Goal: Task Accomplishment & Management: Manage account settings

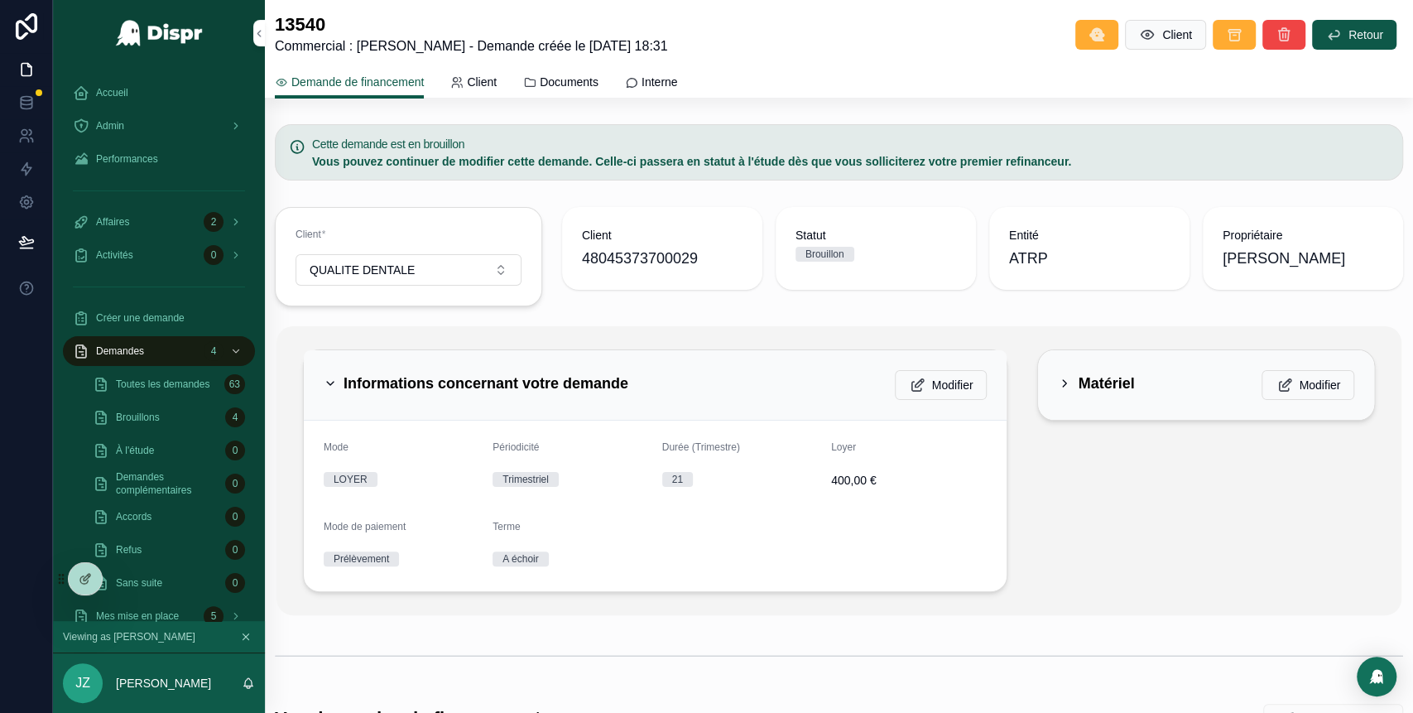
scroll to position [1, 0]
click at [156, 98] on div "Accueil" at bounding box center [159, 92] width 172 height 26
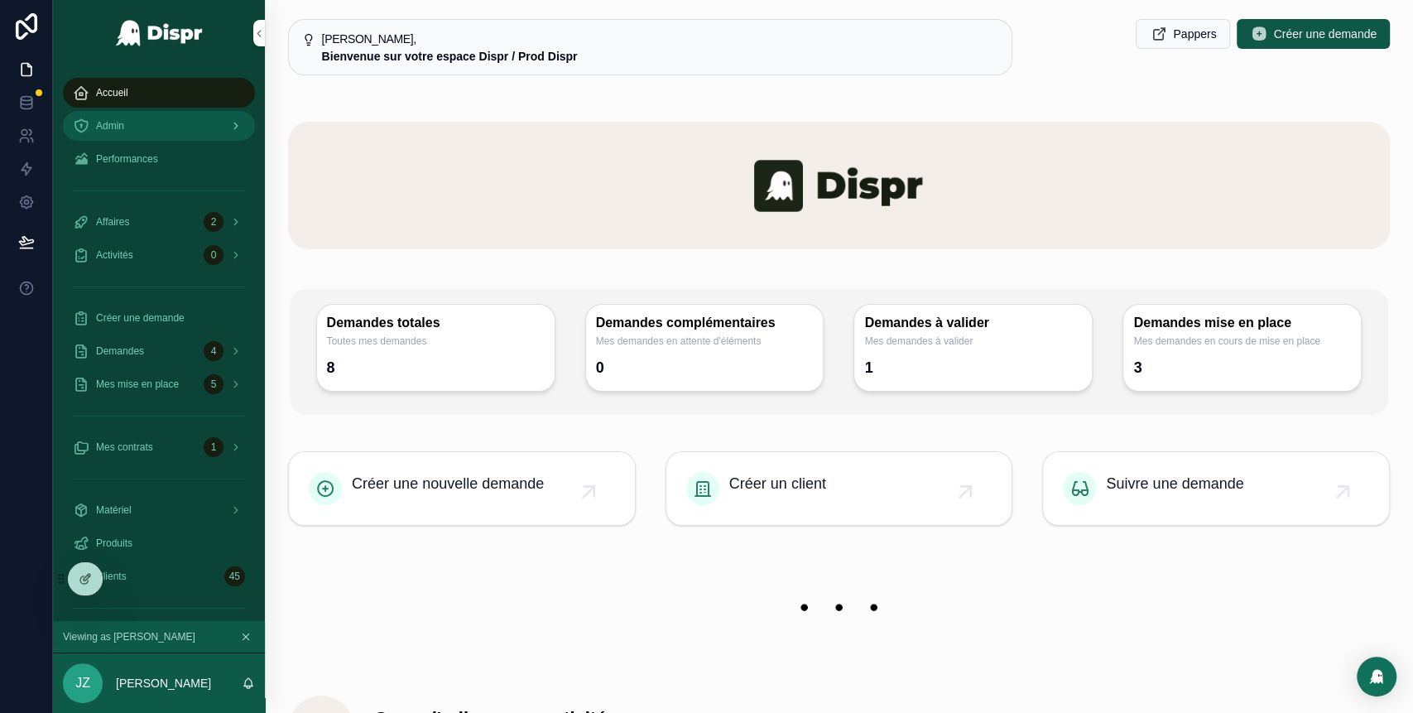
click at [158, 119] on div "Admin" at bounding box center [159, 126] width 172 height 26
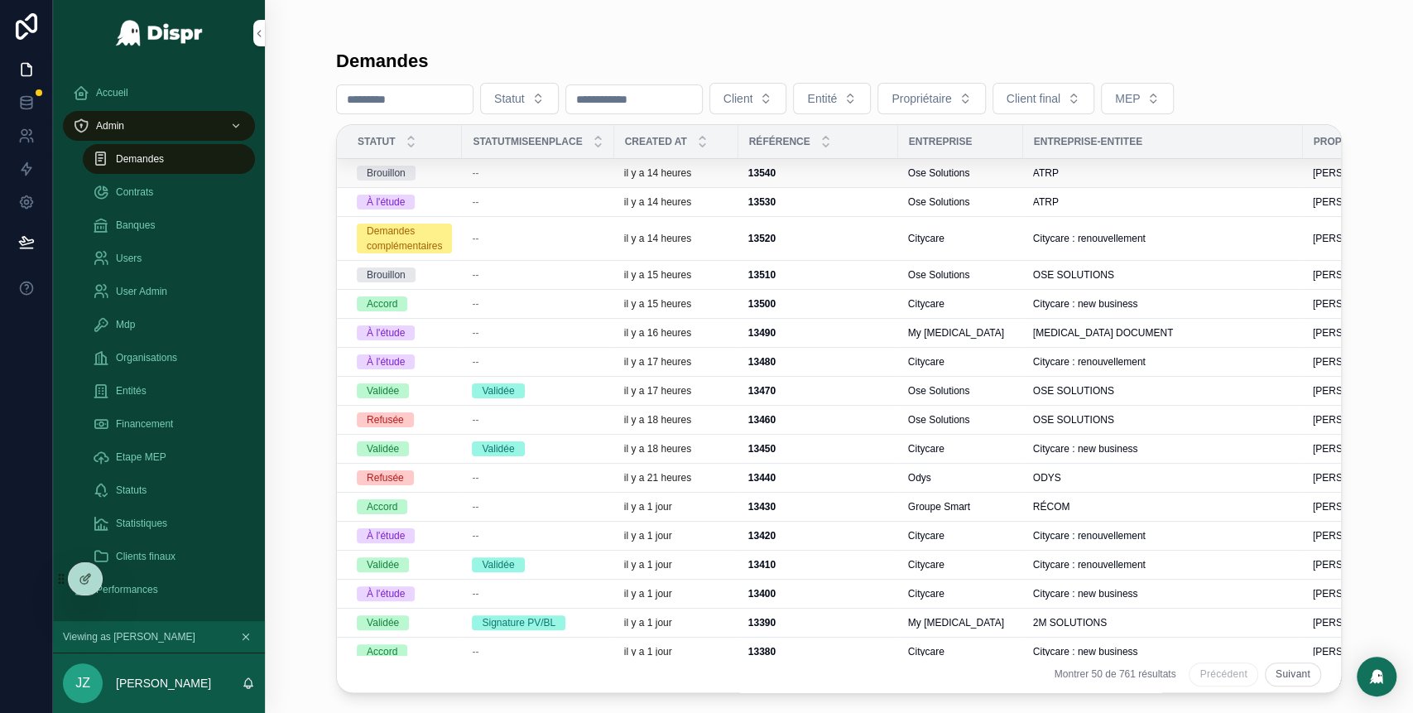
click at [496, 177] on div "--" at bounding box center [538, 172] width 132 height 13
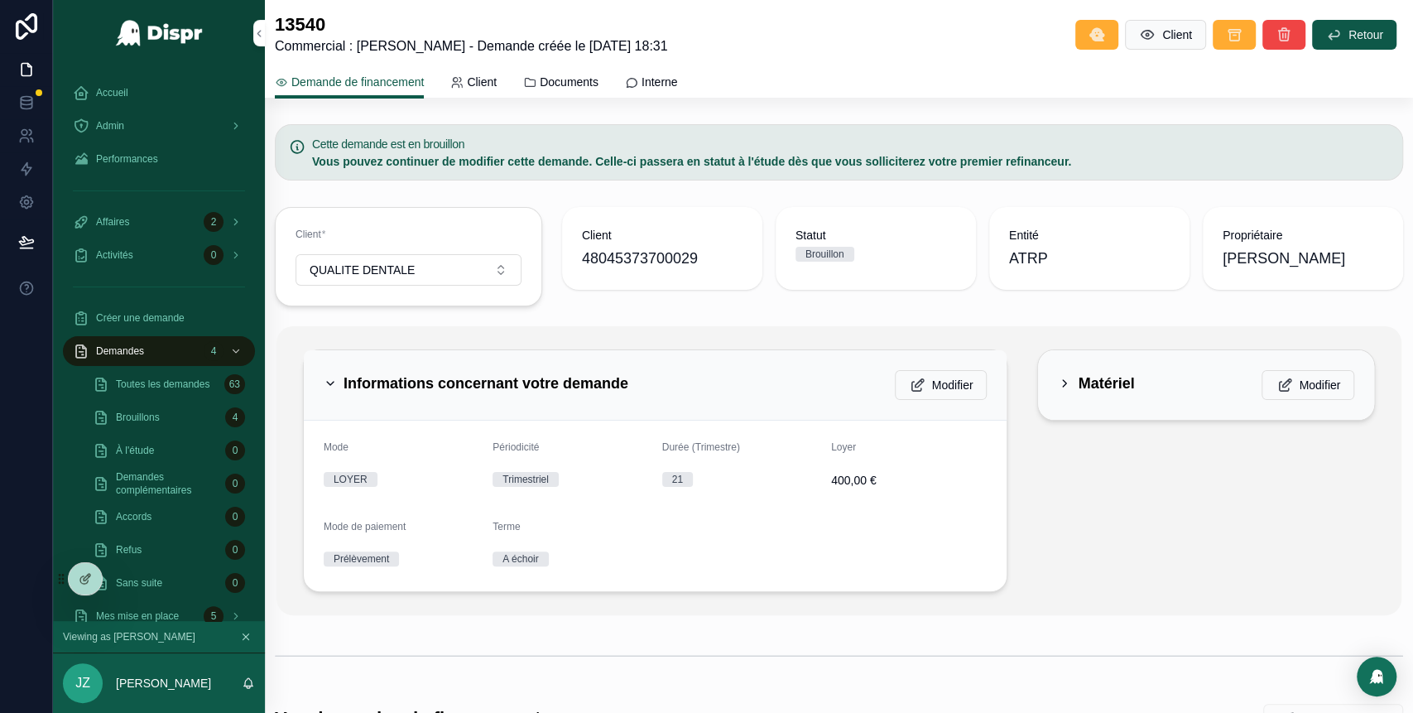
scroll to position [259, 0]
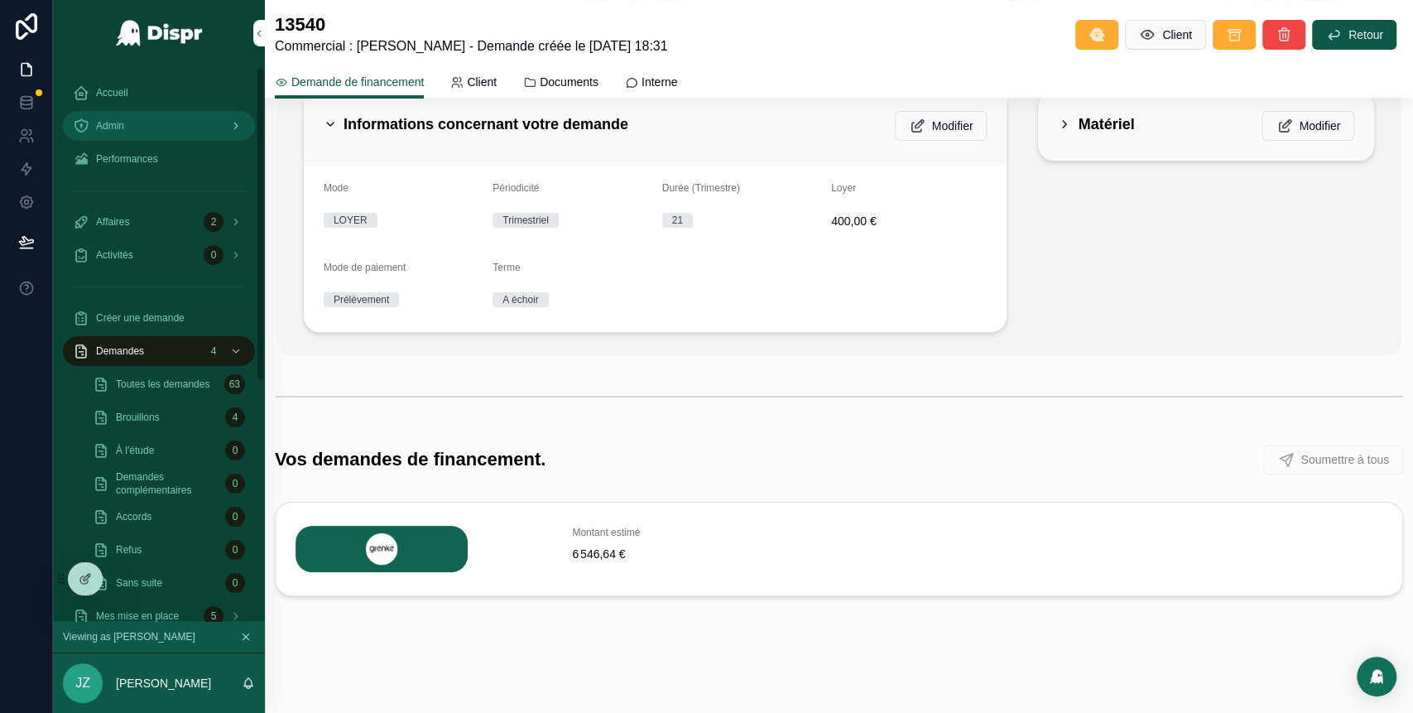
click at [167, 119] on div "Admin" at bounding box center [159, 126] width 172 height 26
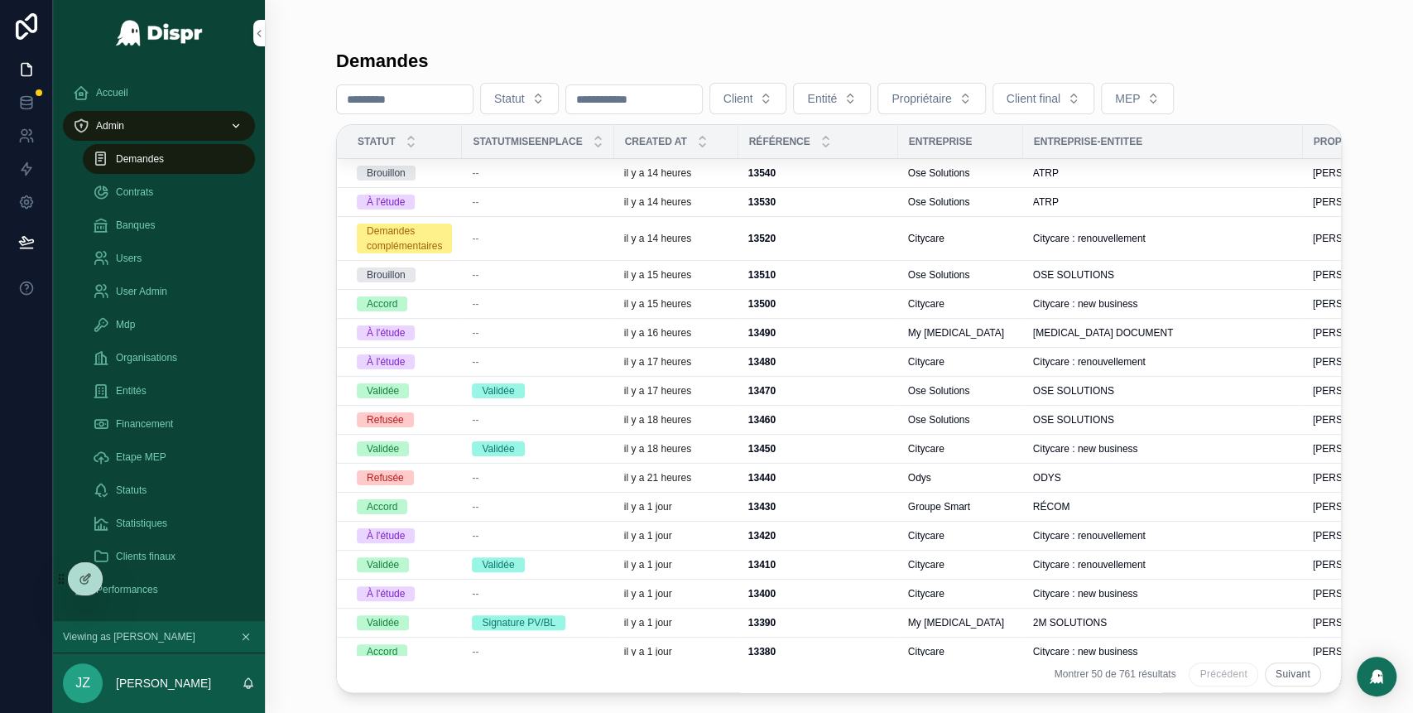
click at [493, 205] on div "--" at bounding box center [538, 201] width 132 height 13
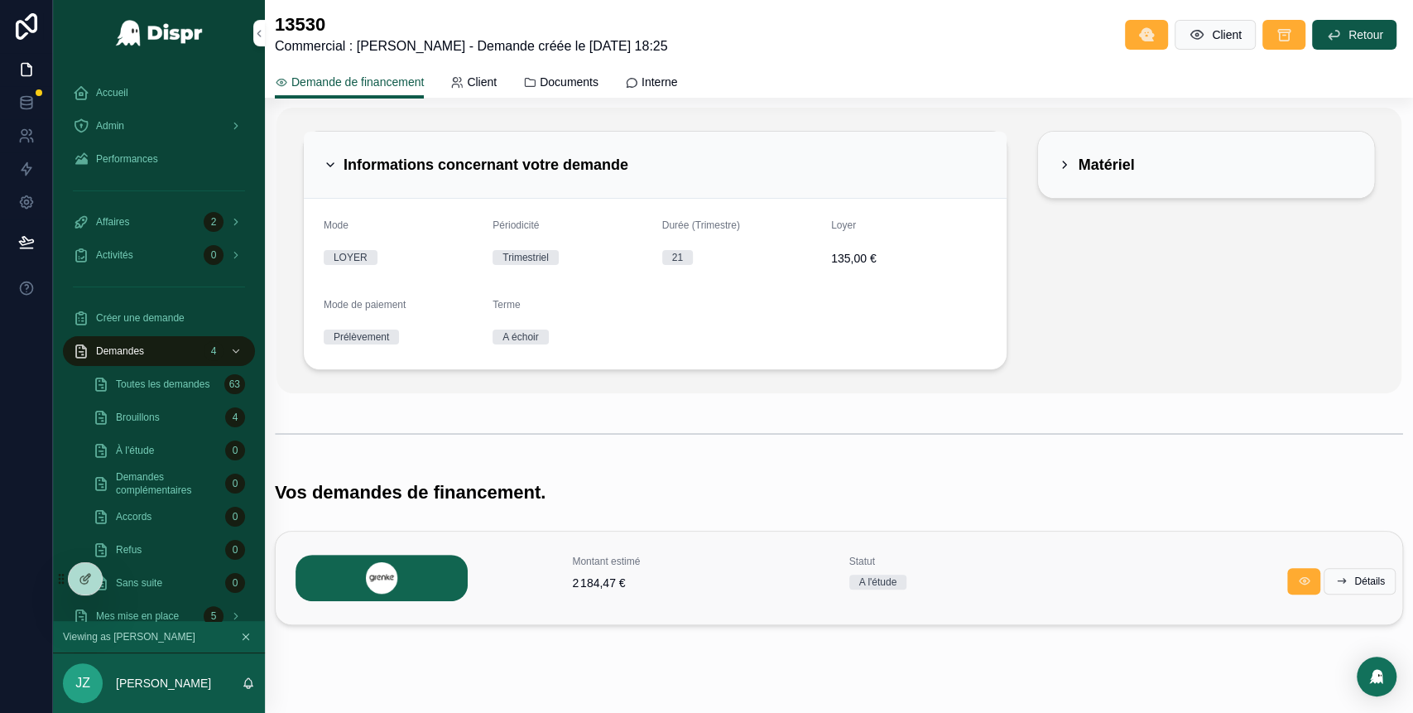
scroll to position [118, 0]
click at [1343, 588] on button "Détails" at bounding box center [1359, 582] width 72 height 26
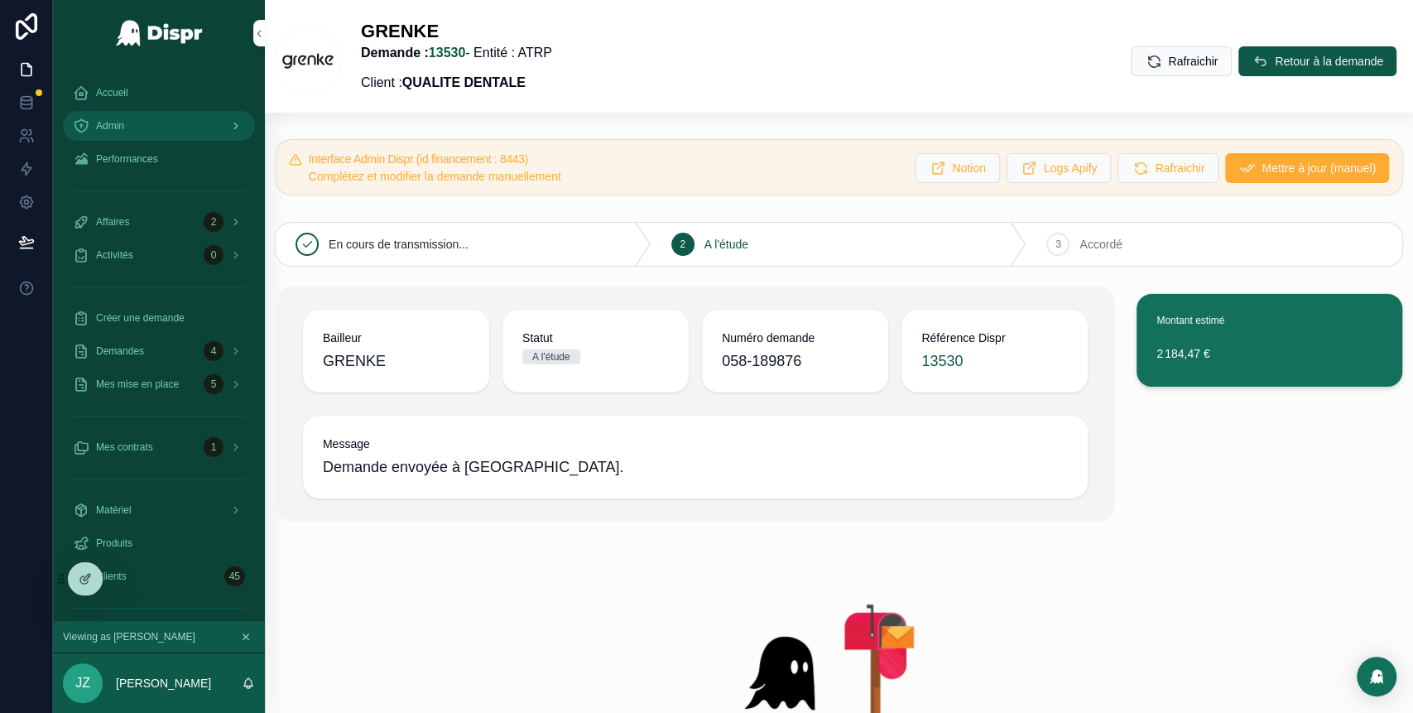
click at [173, 129] on div "Admin" at bounding box center [159, 126] width 172 height 26
click at [141, 124] on div "Admin" at bounding box center [159, 126] width 172 height 26
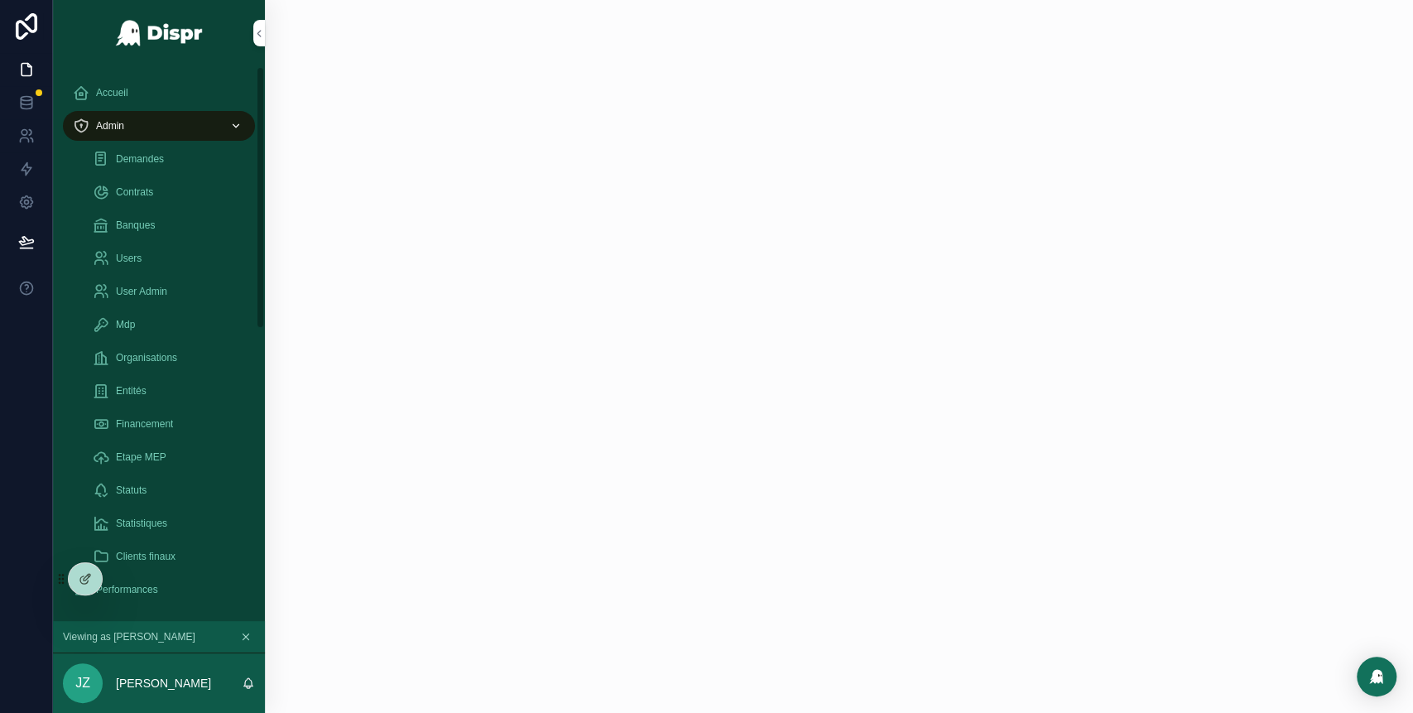
click at [141, 124] on div "Admin" at bounding box center [159, 126] width 172 height 26
click at [161, 131] on div "Admin" at bounding box center [159, 126] width 172 height 26
click at [161, 159] on span "Demandes" at bounding box center [140, 158] width 48 height 13
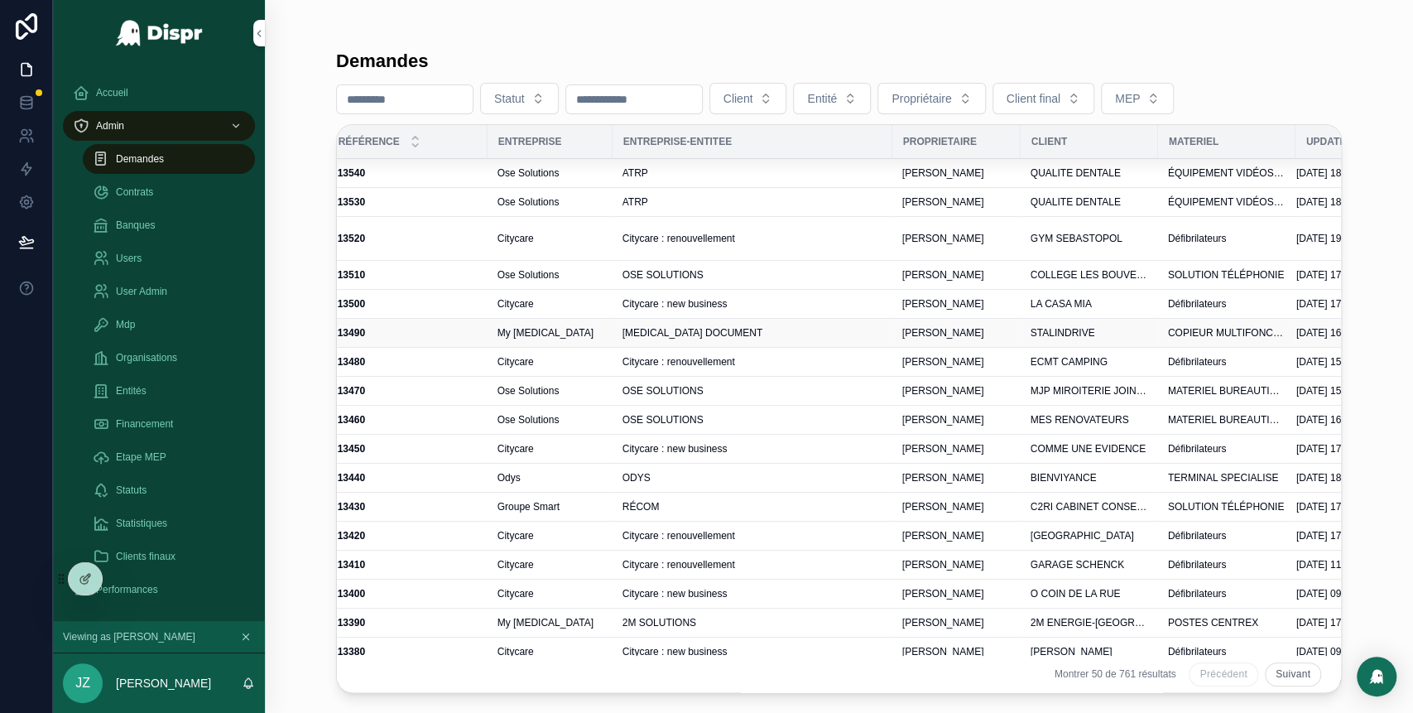
scroll to position [0, 428]
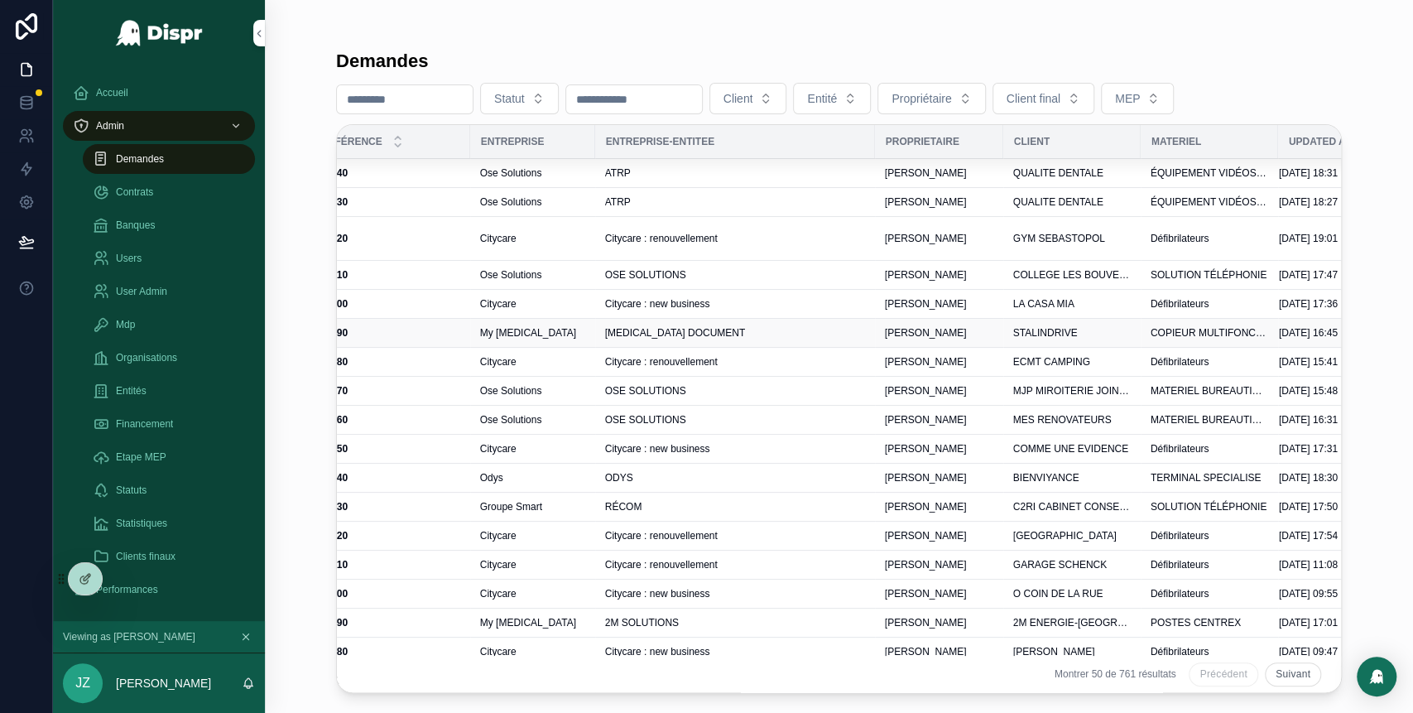
click at [771, 332] on div "[MEDICAL_DATA] DOCUMENT" at bounding box center [735, 332] width 260 height 13
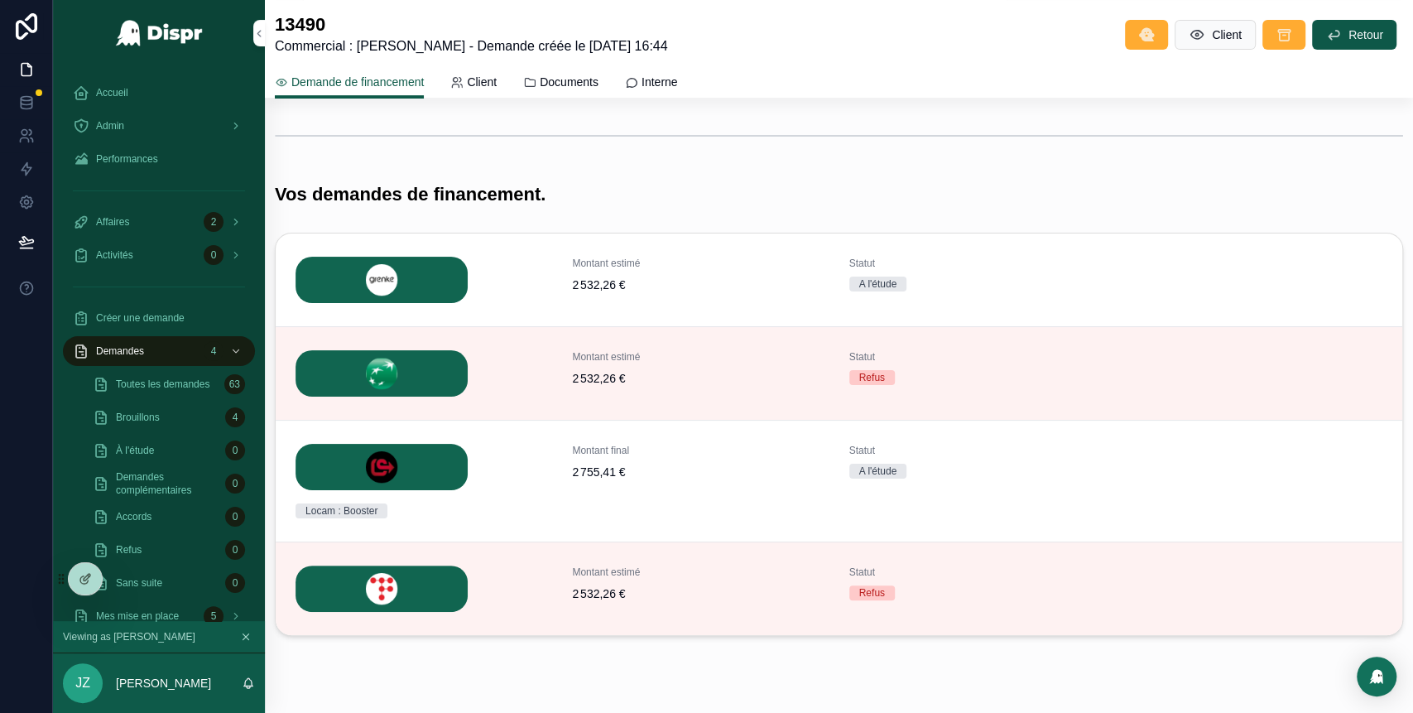
scroll to position [457, 0]
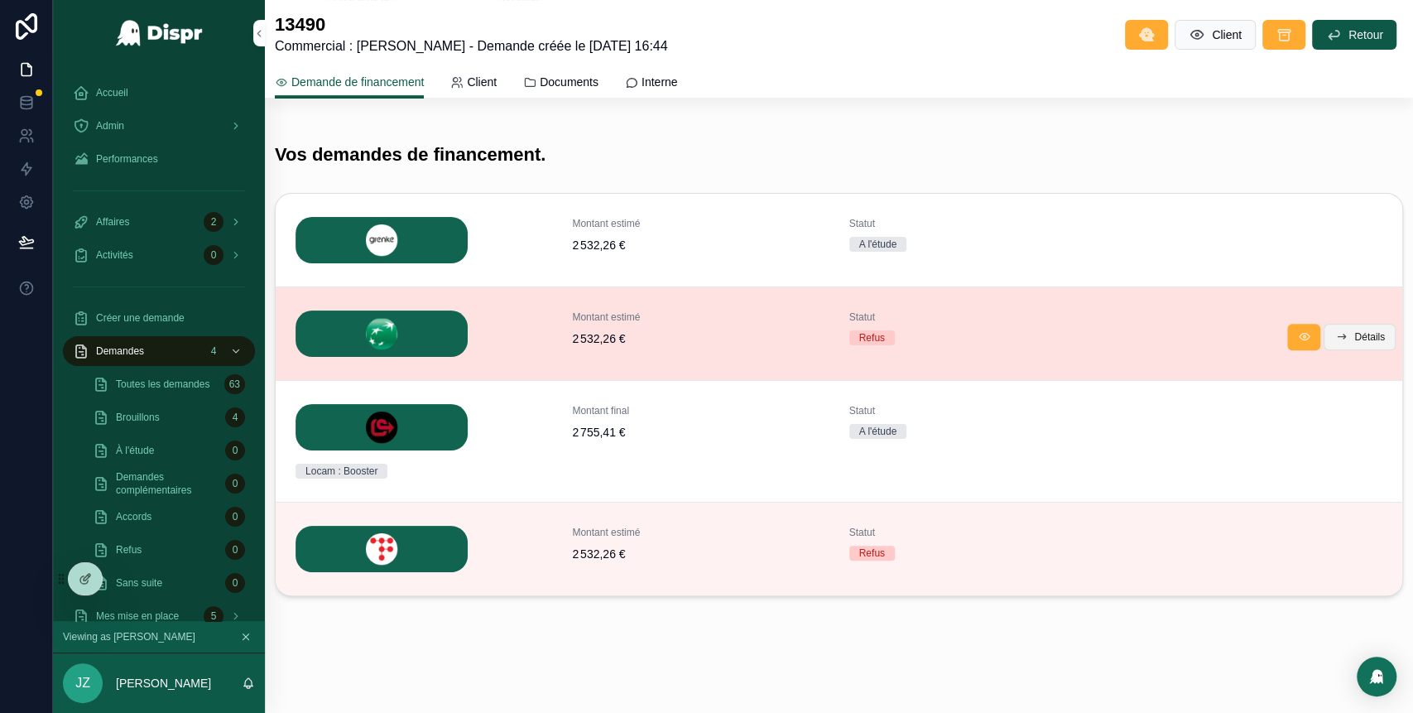
click at [1354, 331] on span "Détails" at bounding box center [1369, 336] width 31 height 13
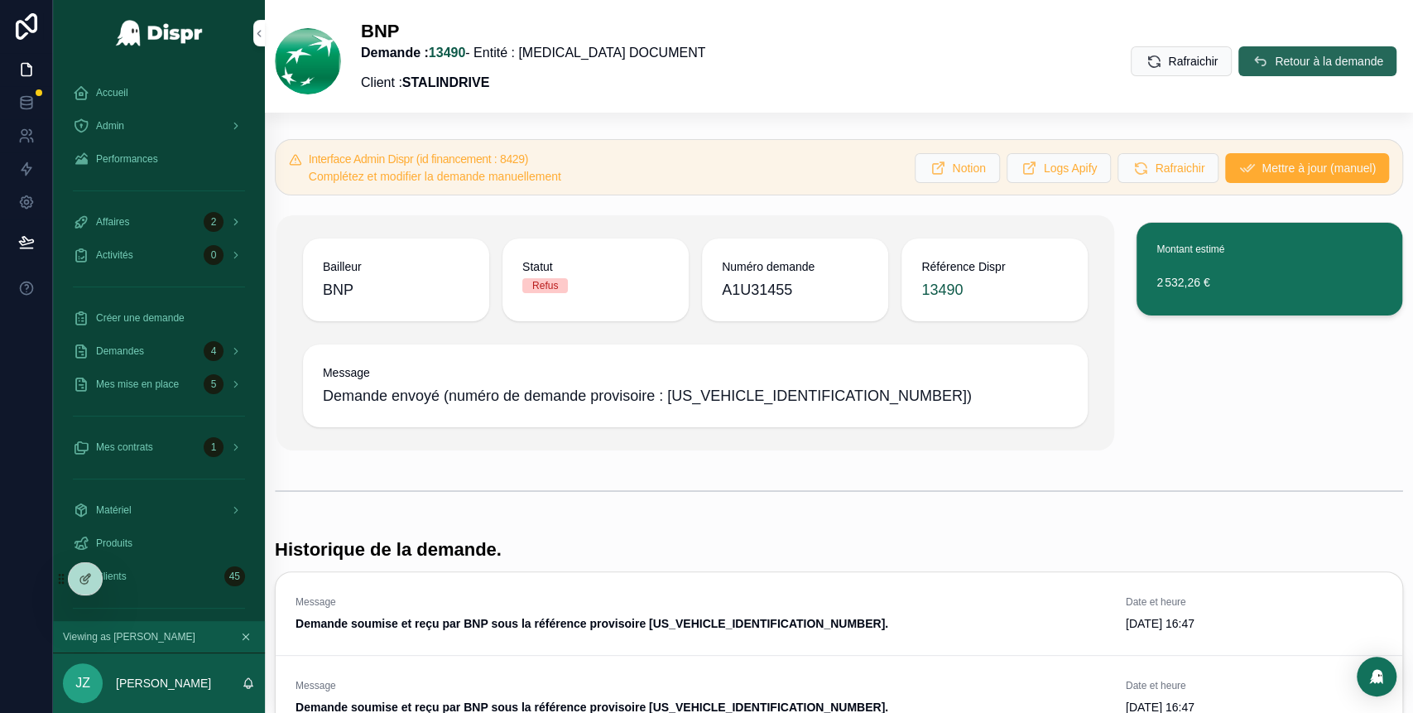
click at [1243, 52] on button "Retour à la demande" at bounding box center [1317, 61] width 158 height 30
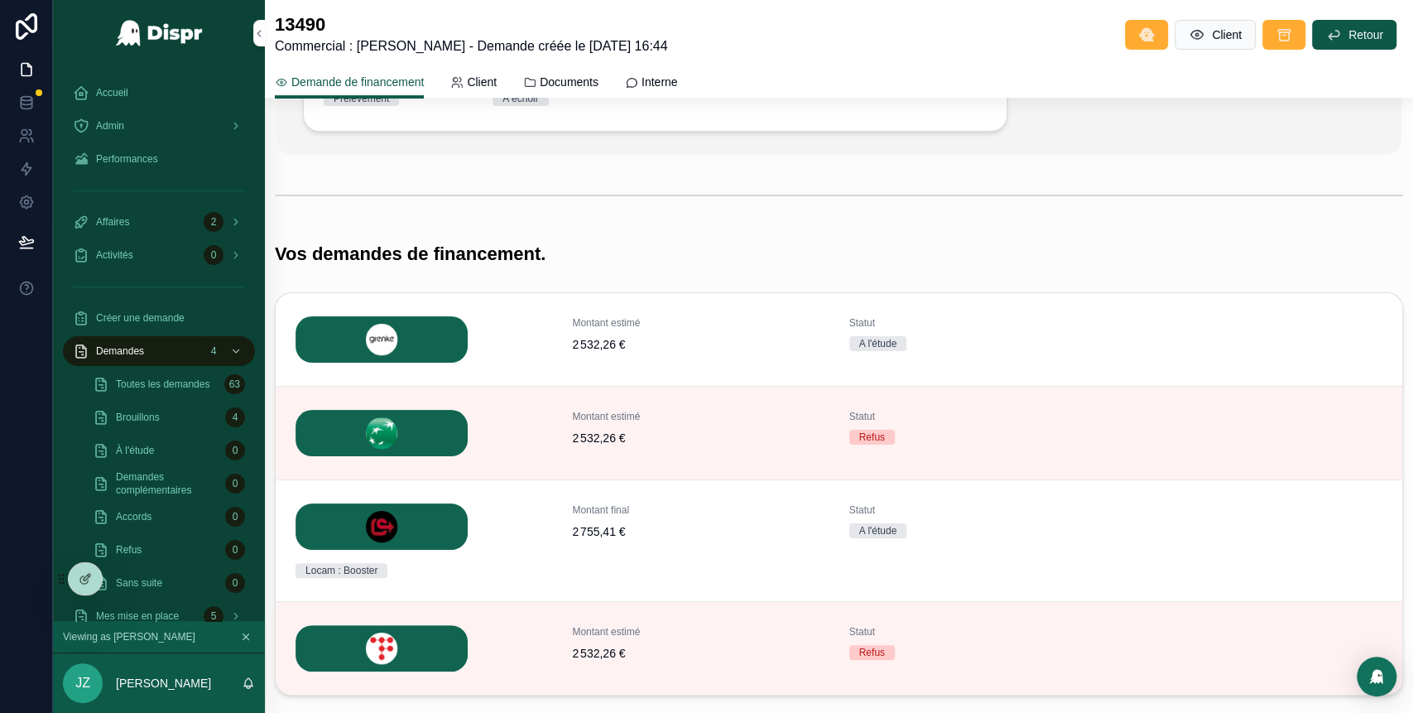
scroll to position [366, 0]
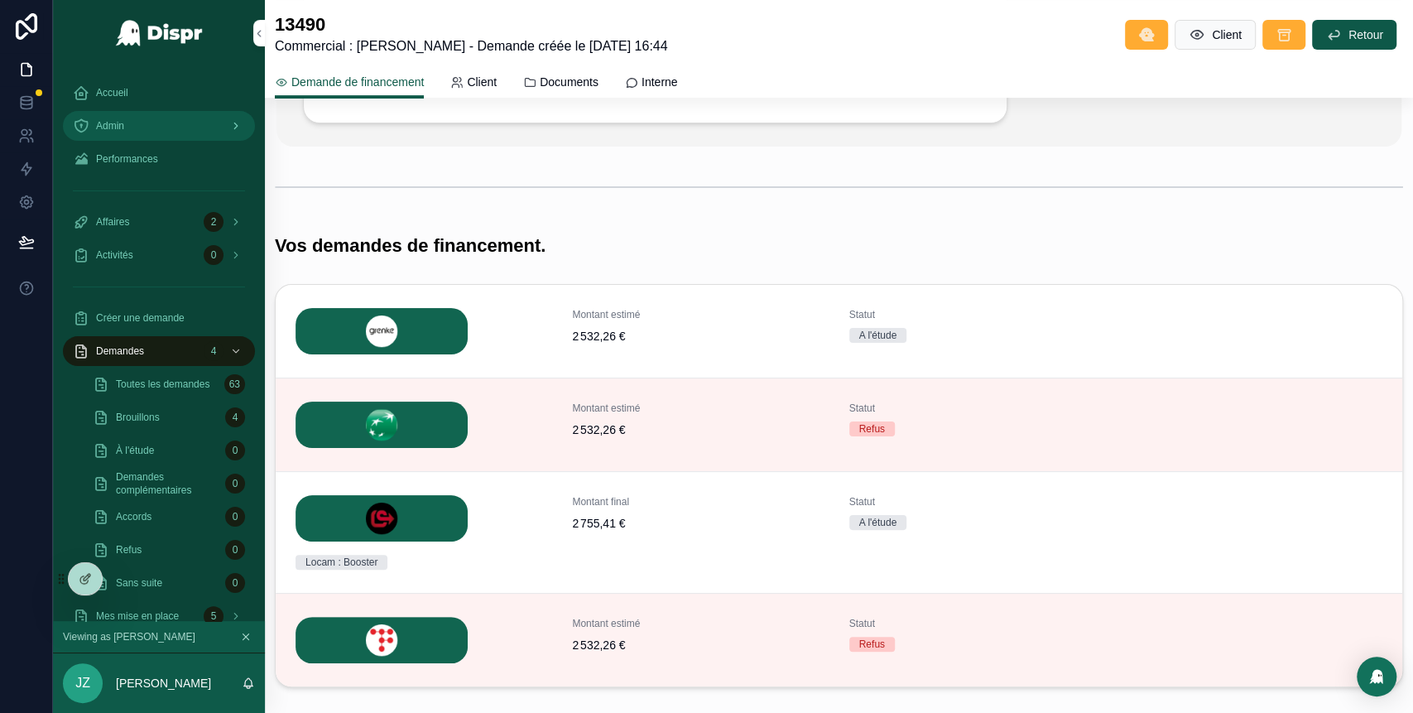
click at [175, 126] on div "Admin" at bounding box center [159, 126] width 172 height 26
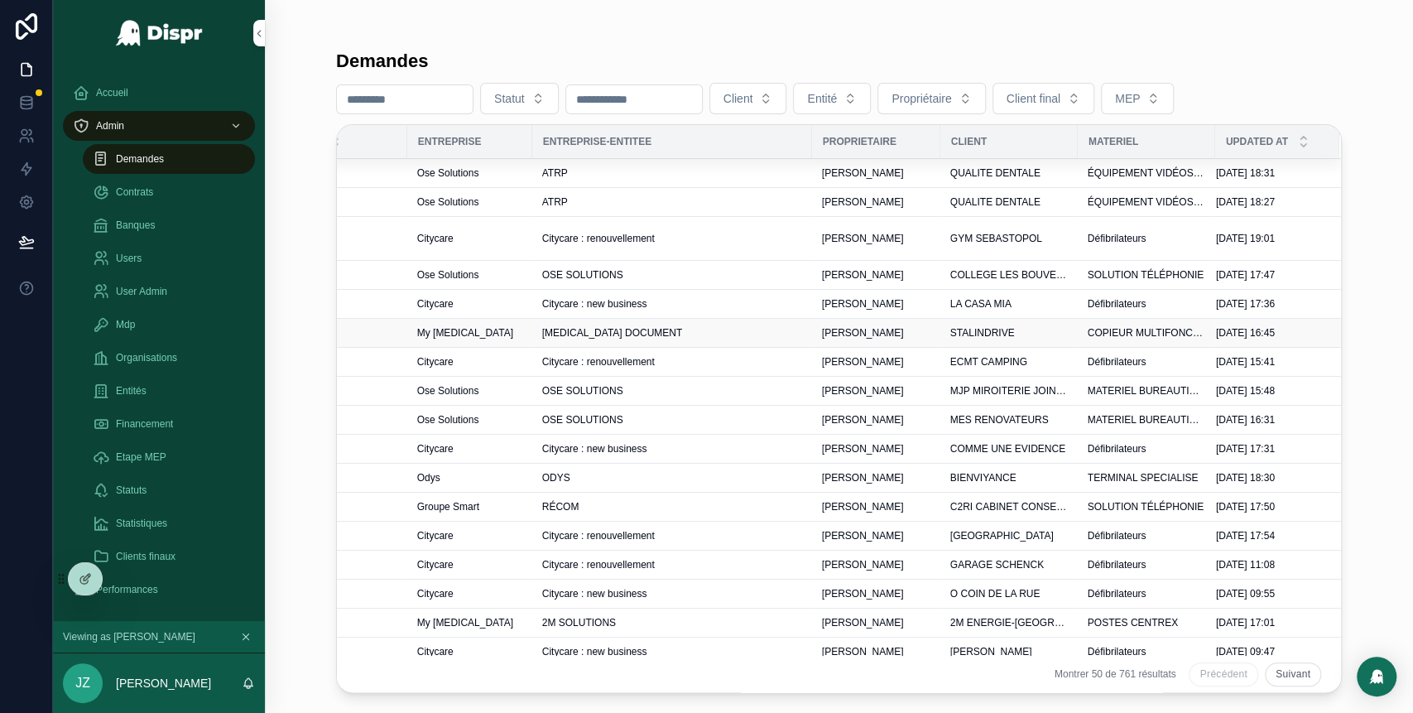
scroll to position [0, 530]
click at [737, 334] on div "[MEDICAL_DATA] DOCUMENT" at bounding box center [672, 332] width 260 height 13
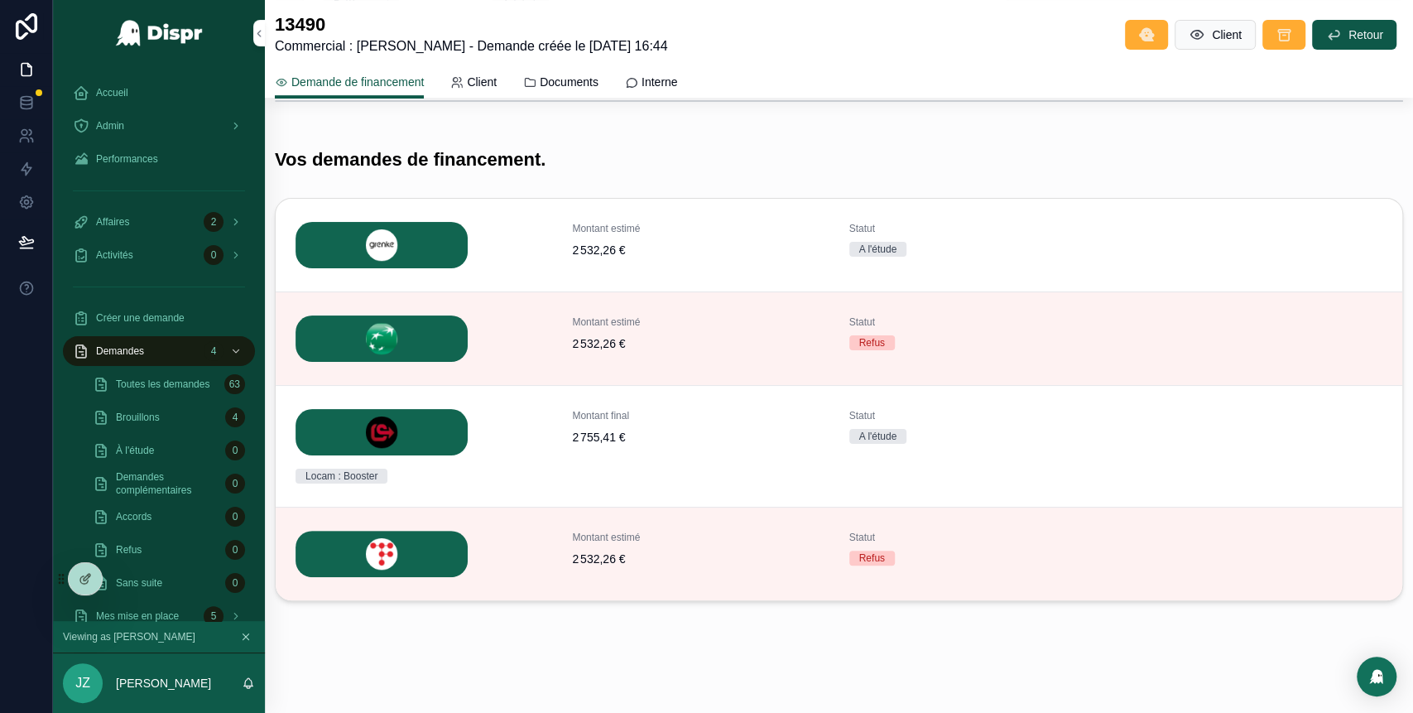
scroll to position [457, 0]
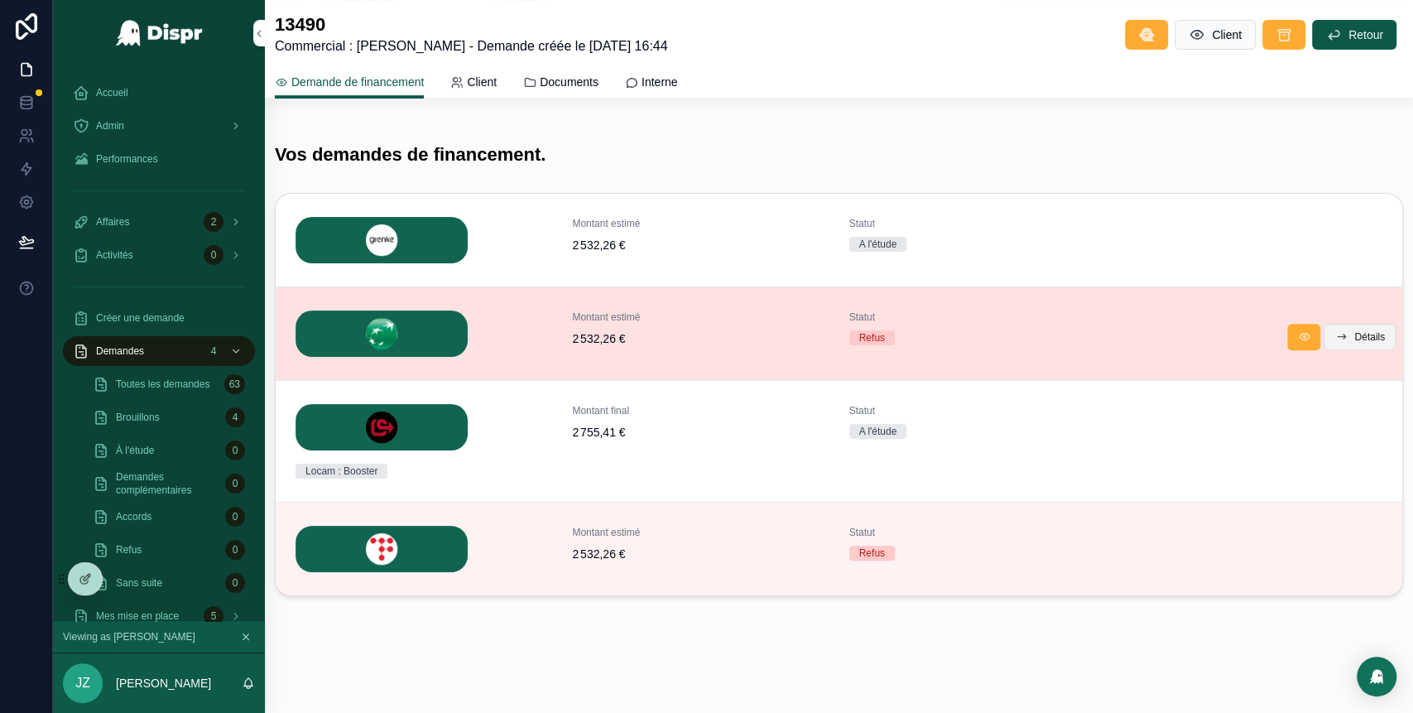
click at [1354, 331] on span "Détails" at bounding box center [1369, 336] width 31 height 13
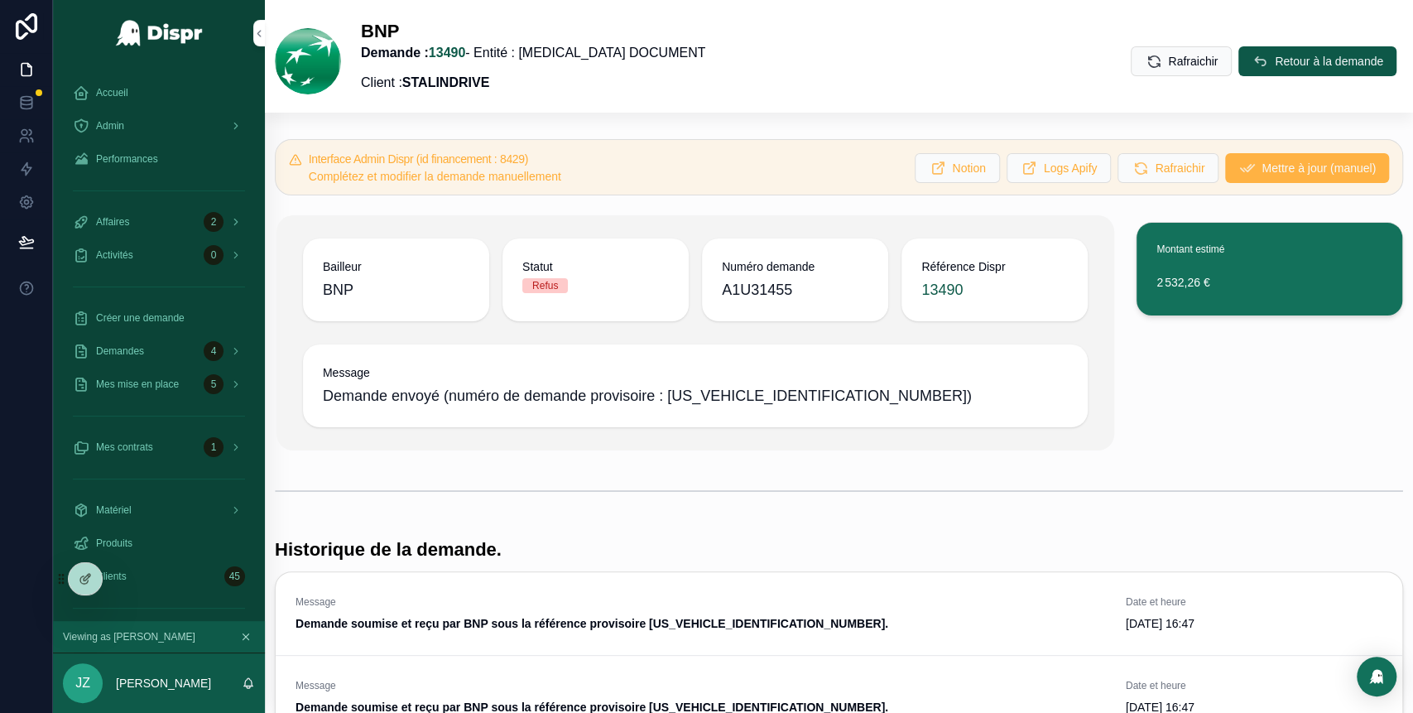
click at [1263, 164] on span "Mettre à jour (manuel)" at bounding box center [1318, 168] width 114 height 17
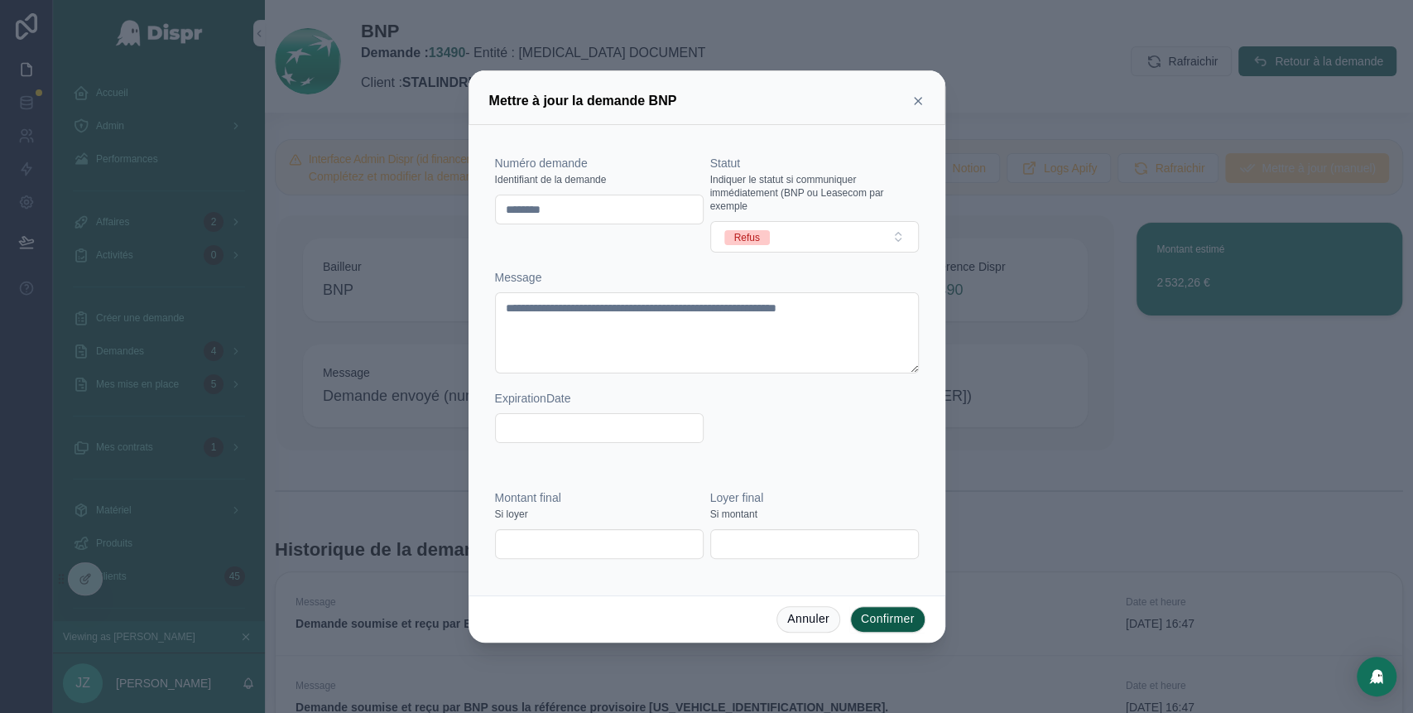
drag, startPoint x: 622, startPoint y: 212, endPoint x: 444, endPoint y: 233, distance: 180.0
click at [444, 233] on div "**********" at bounding box center [706, 356] width 1413 height 713
paste input "text"
type input "********"
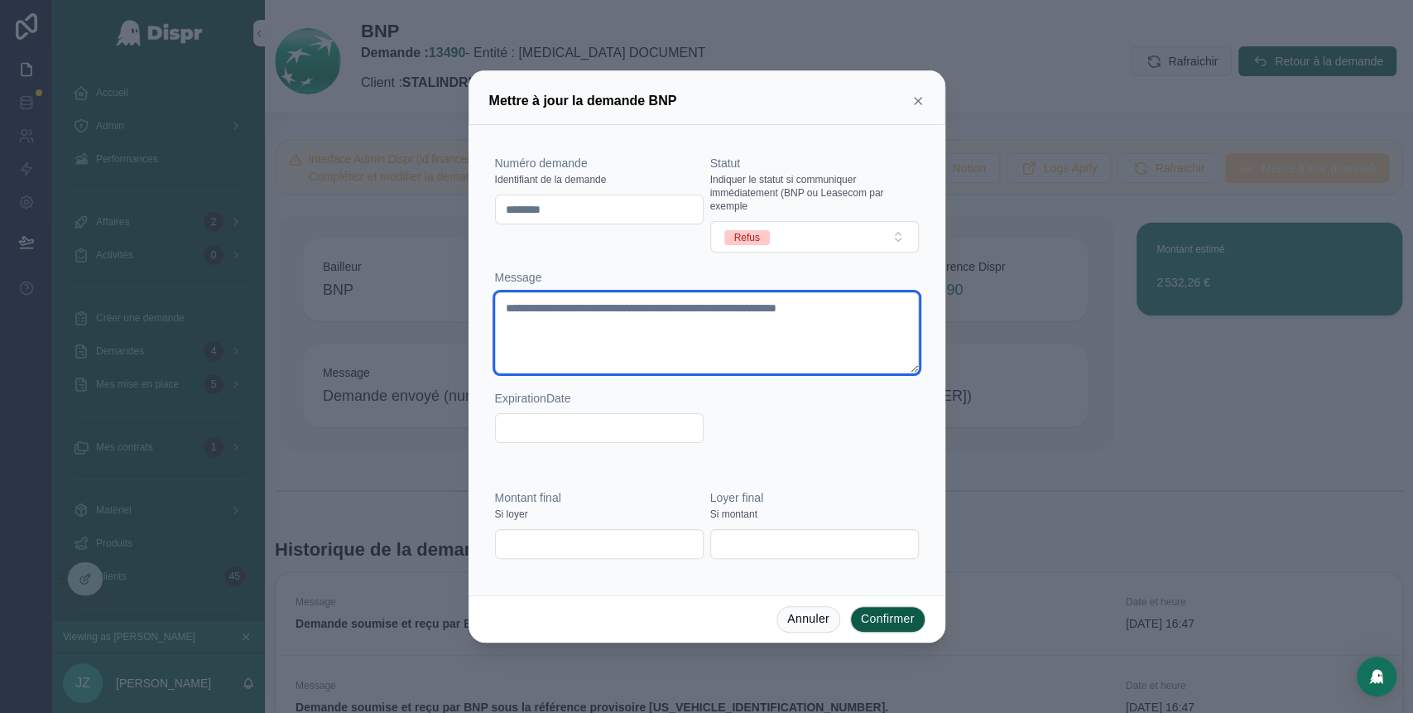
drag, startPoint x: 651, startPoint y: 325, endPoint x: 498, endPoint y: 311, distance: 152.9
click at [498, 311] on textarea "**********" at bounding box center [707, 332] width 424 height 81
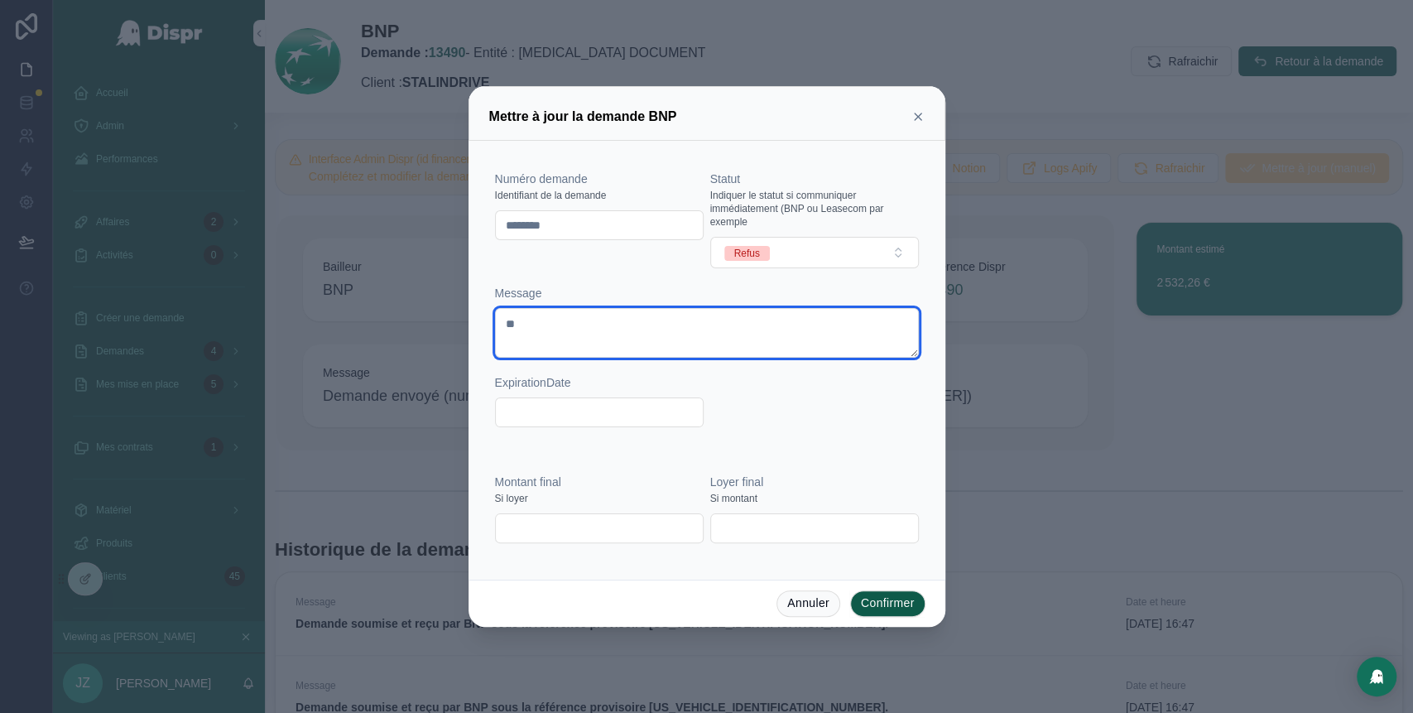
type textarea "*"
type textarea "**********"
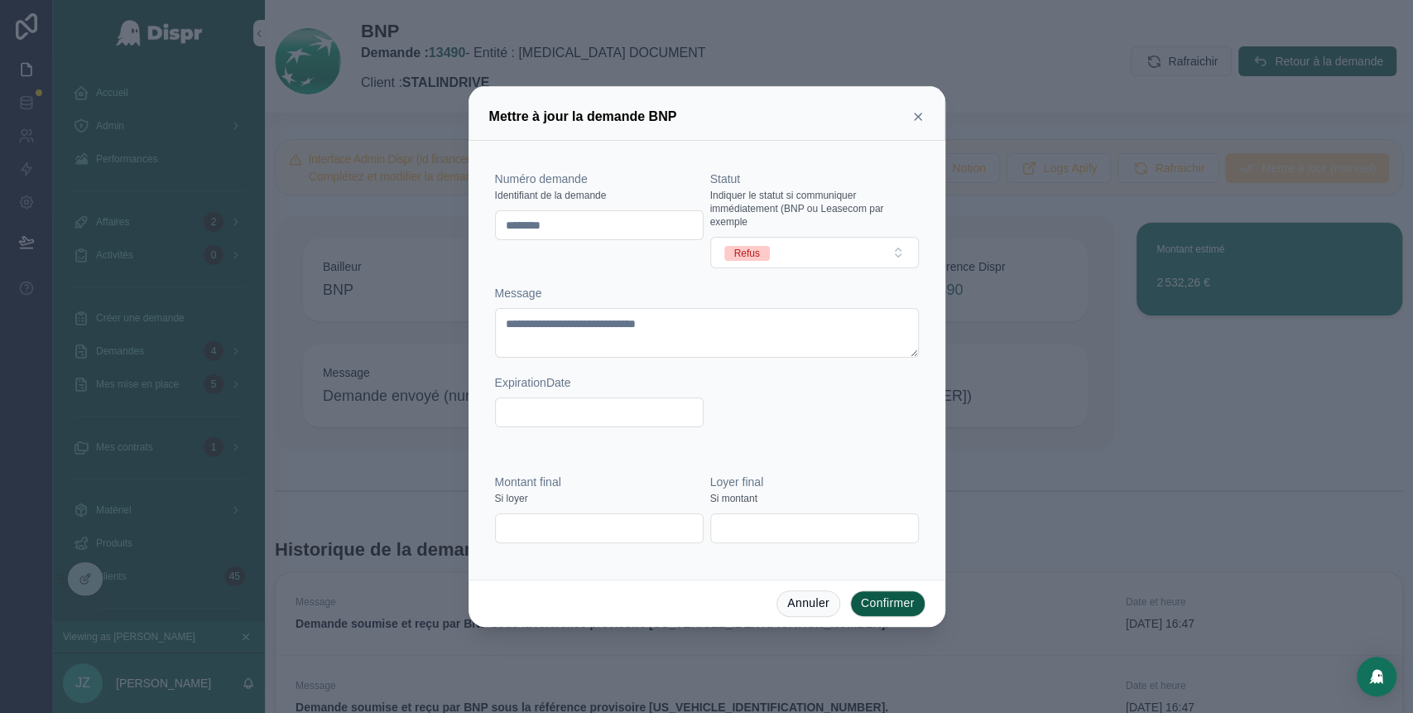
click at [890, 612] on button "Confirmer" at bounding box center [887, 603] width 75 height 26
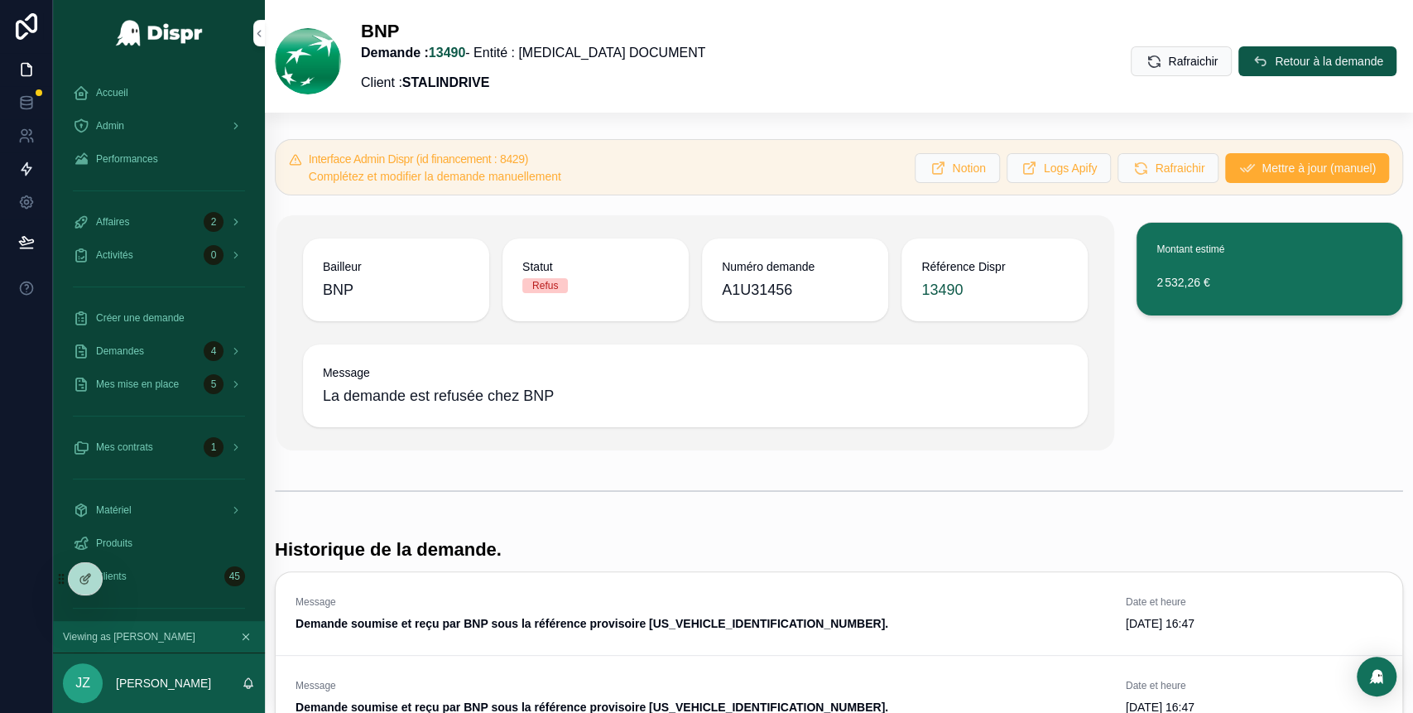
click at [12, 159] on link at bounding box center [26, 168] width 52 height 33
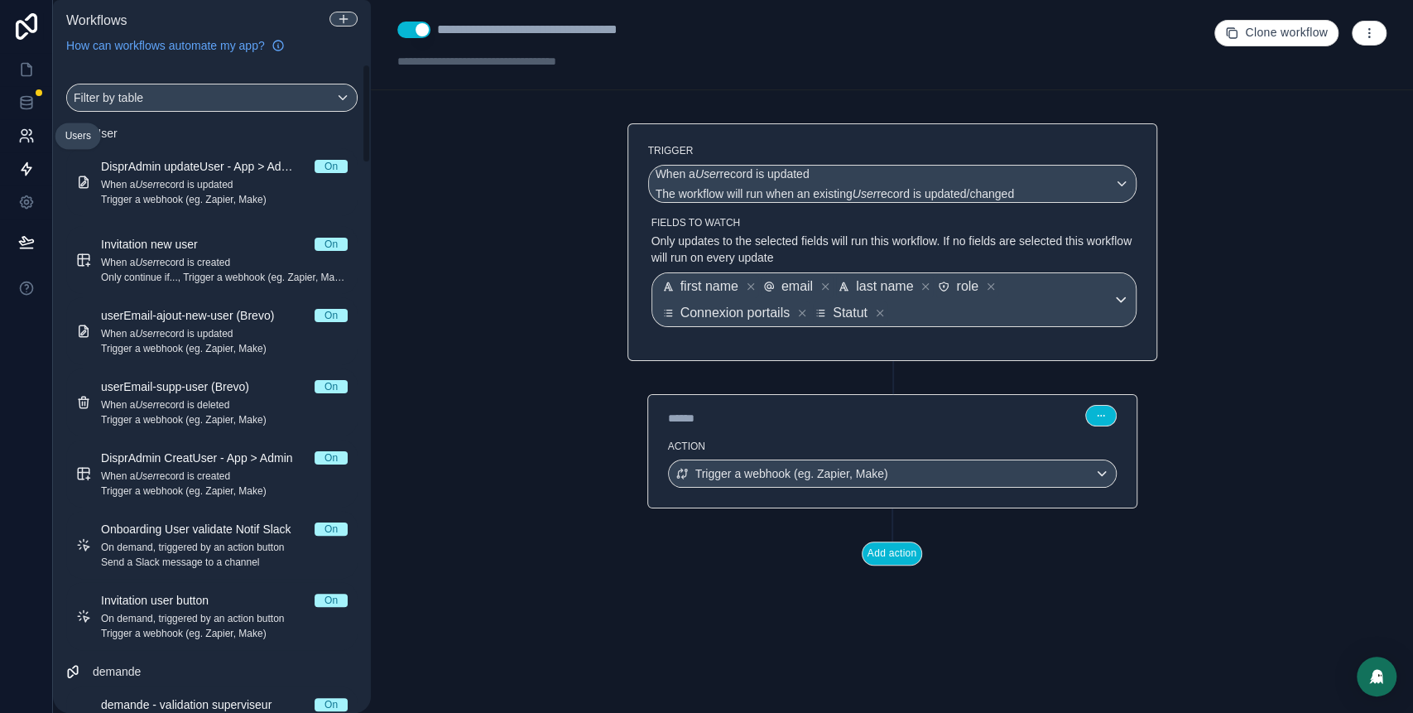
click at [39, 137] on link at bounding box center [26, 135] width 52 height 33
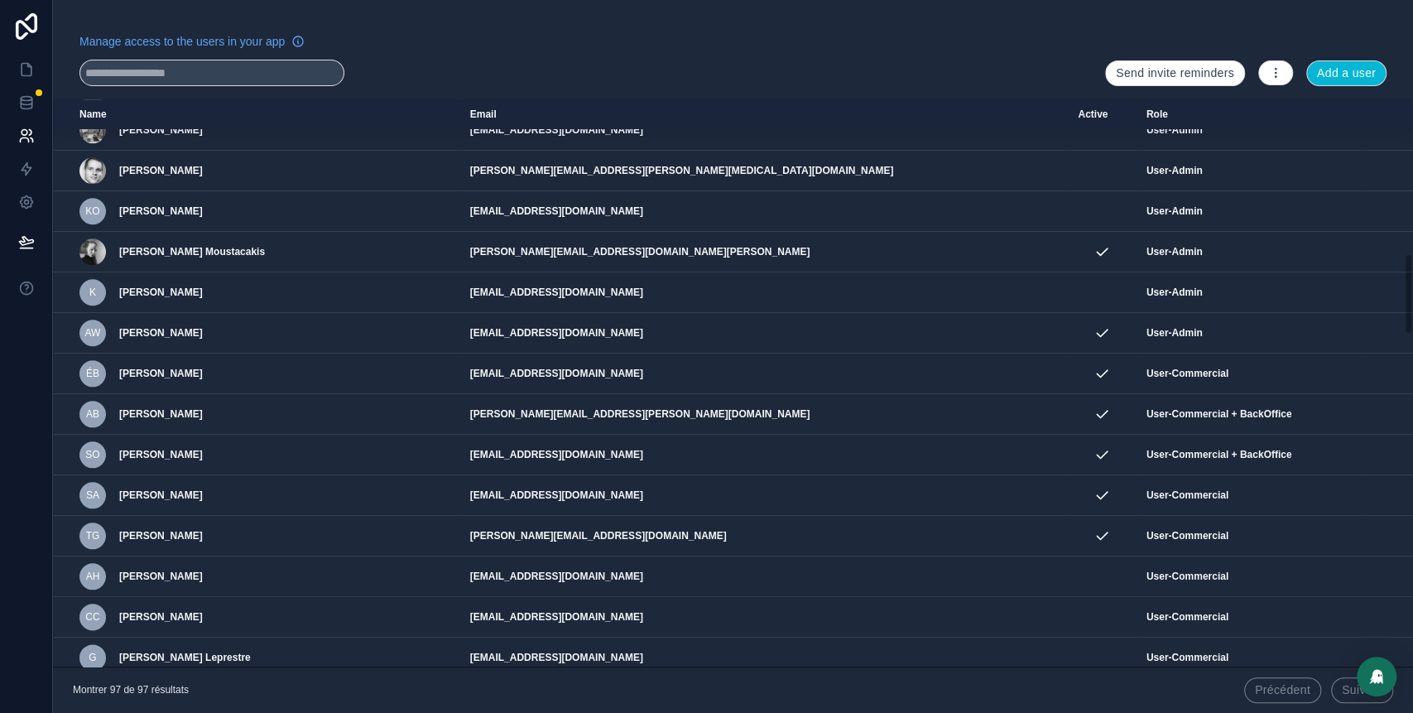
scroll to position [1076, 0]
click at [273, 399] on div "AB [PERSON_NAME]" at bounding box center [264, 412] width 371 height 26
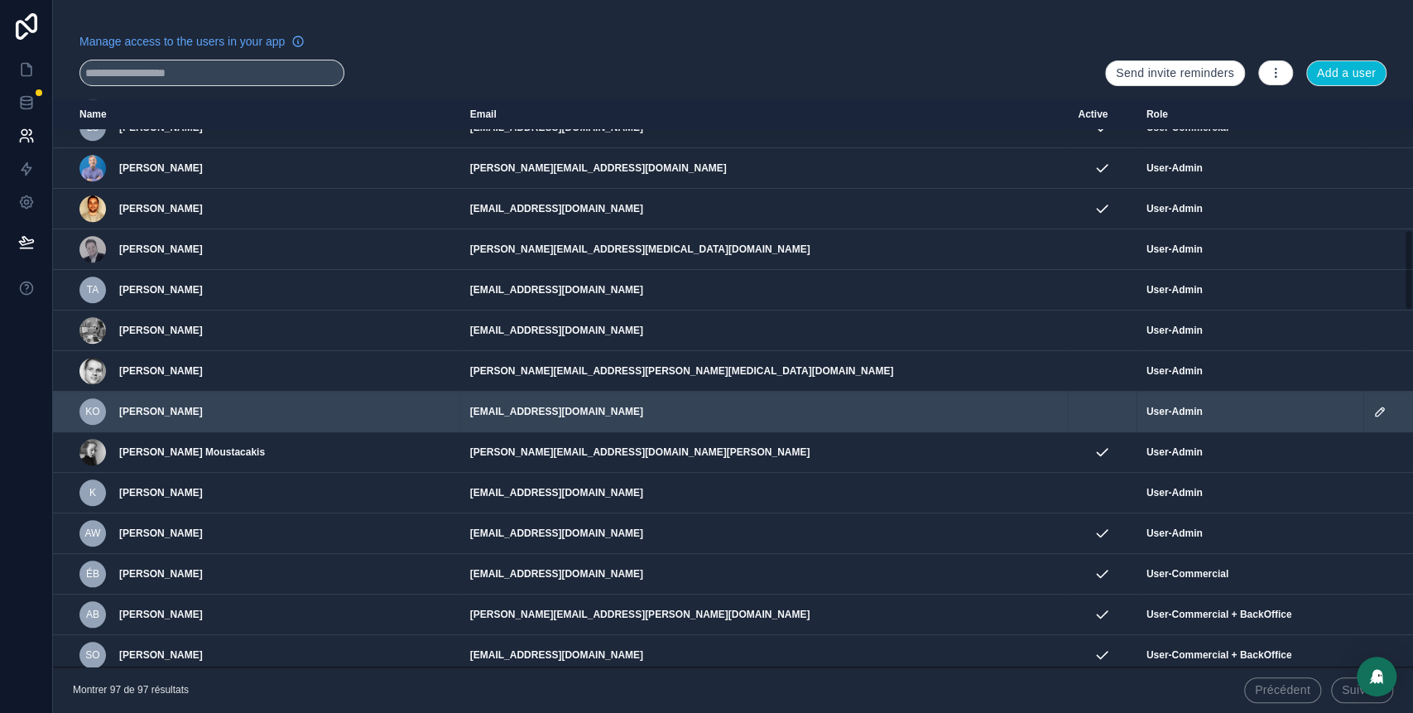
scroll to position [926, 0]
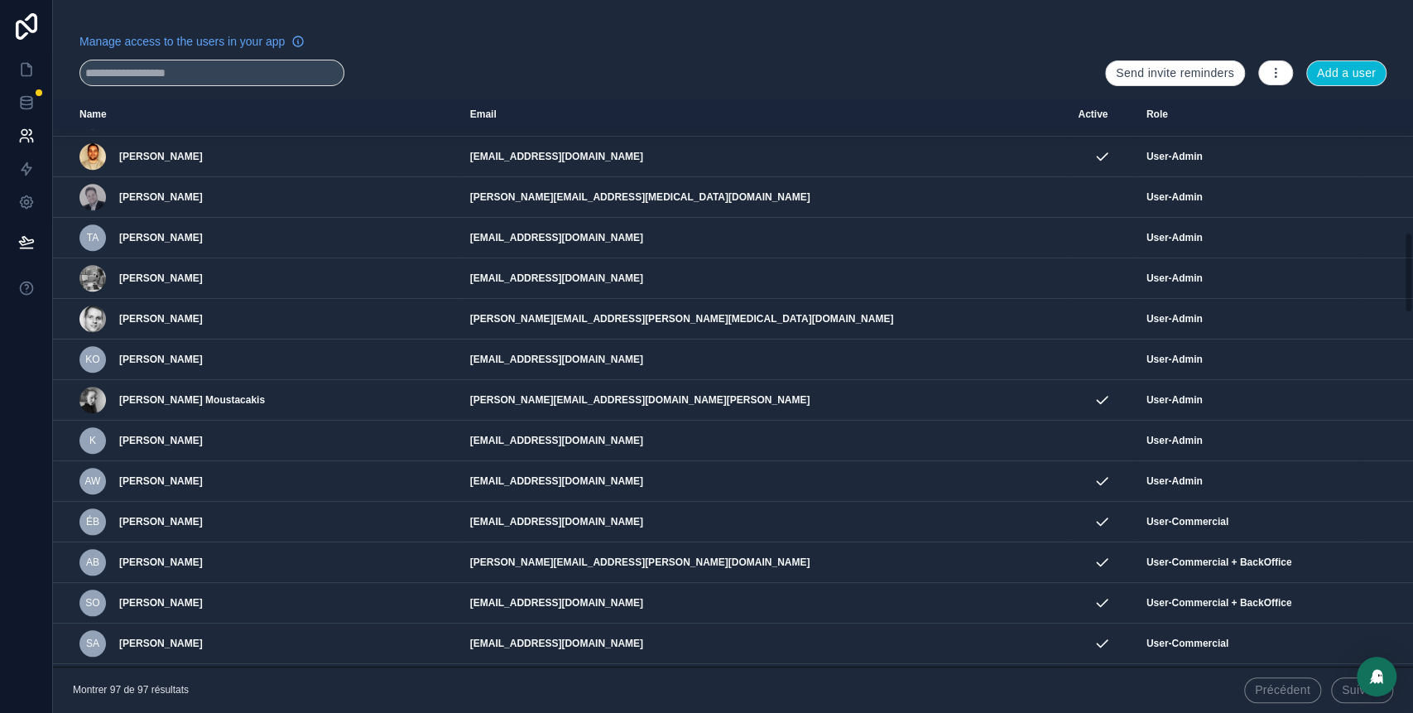
click at [830, 46] on div "Manage access to the users in your app" at bounding box center [585, 46] width 1012 height 26
click at [24, 70] on icon at bounding box center [26, 69] width 17 height 17
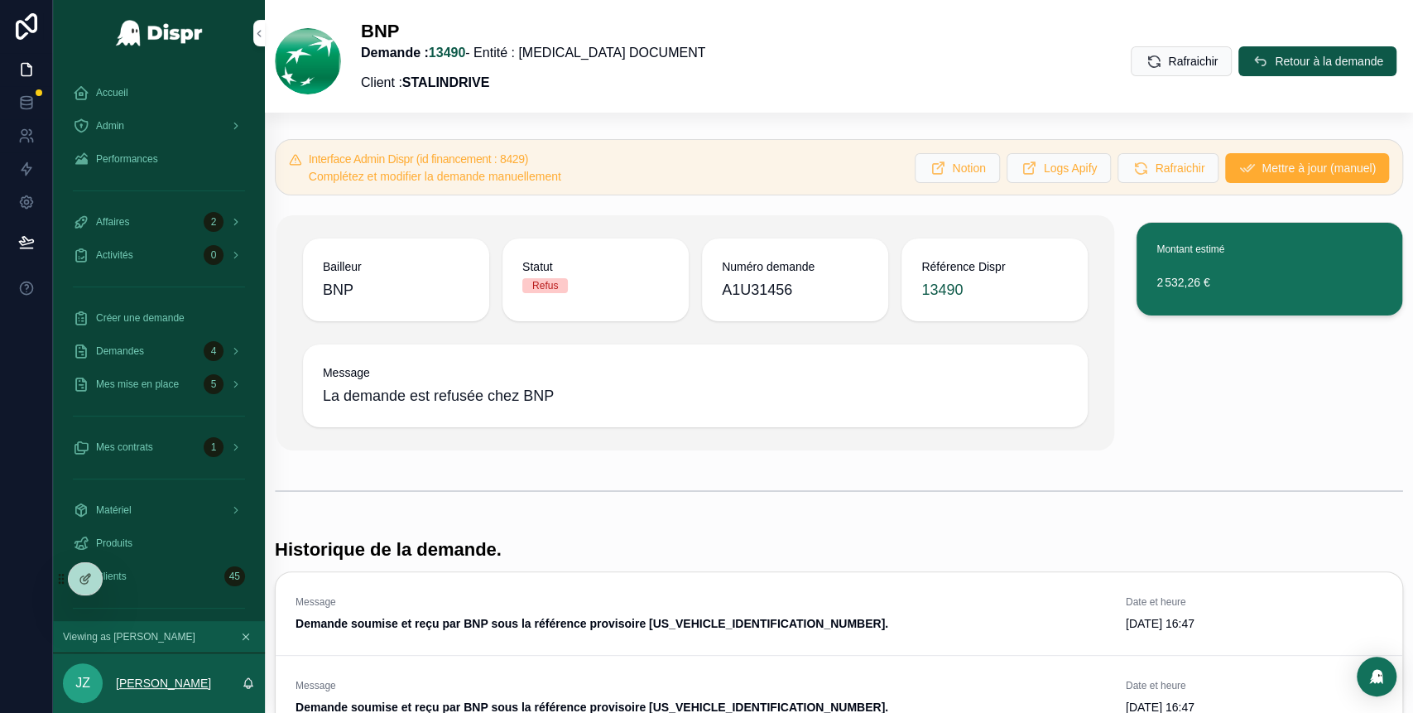
click at [147, 682] on p "[PERSON_NAME]" at bounding box center [163, 683] width 95 height 17
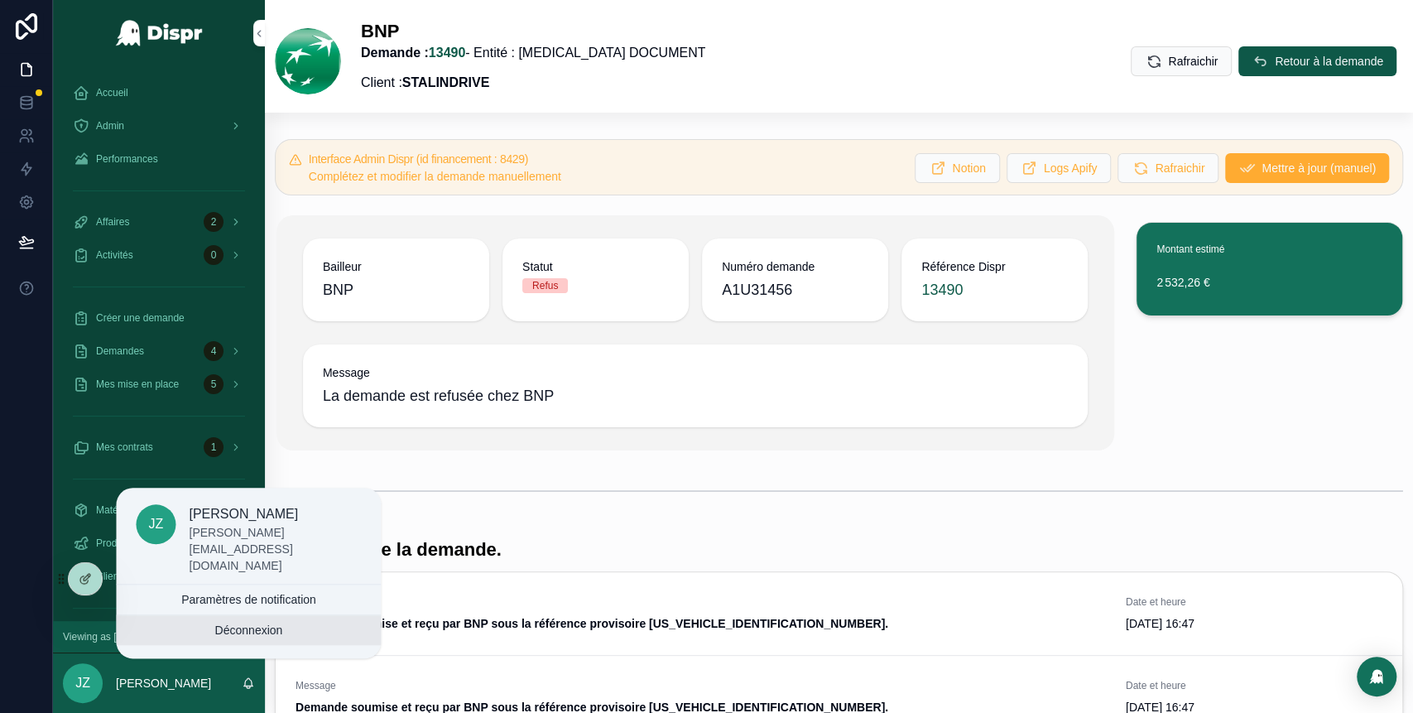
click at [206, 619] on button "Déconnexion" at bounding box center [248, 630] width 265 height 30
